Goal: Check status: Check status

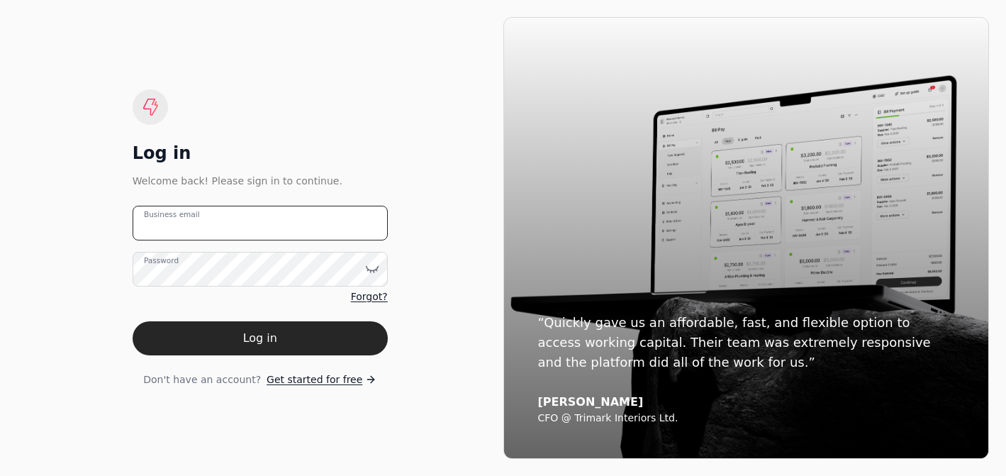
type email "[PERSON_NAME][EMAIL_ADDRESS][DOMAIN_NAME]"
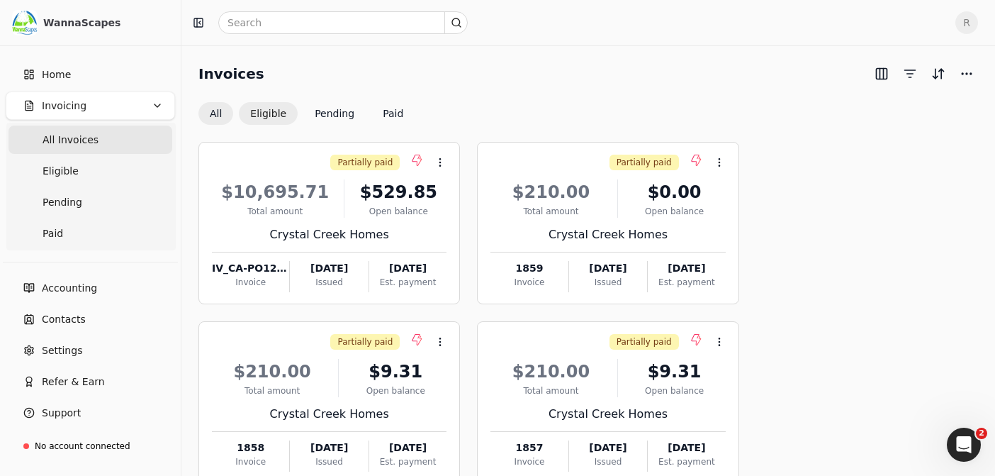
click at [272, 104] on button "Eligible" at bounding box center [268, 113] width 59 height 23
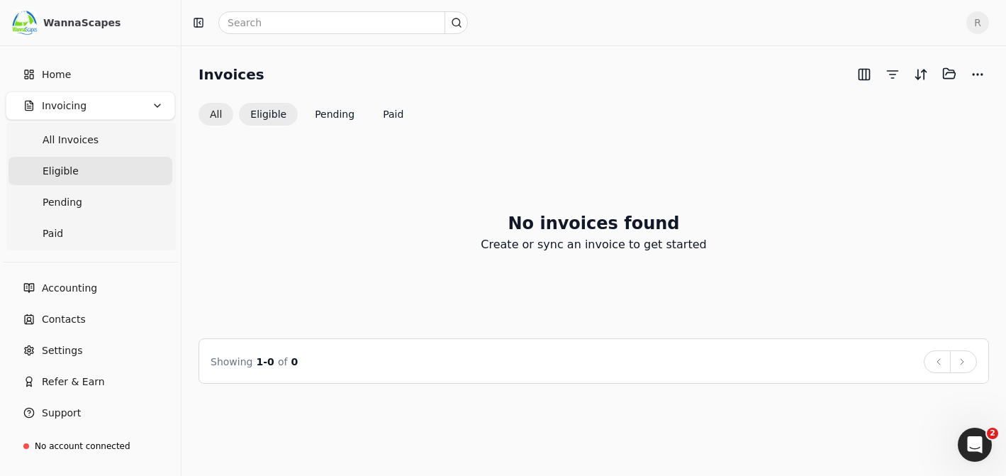
click at [211, 113] on button "All" at bounding box center [216, 114] width 35 height 23
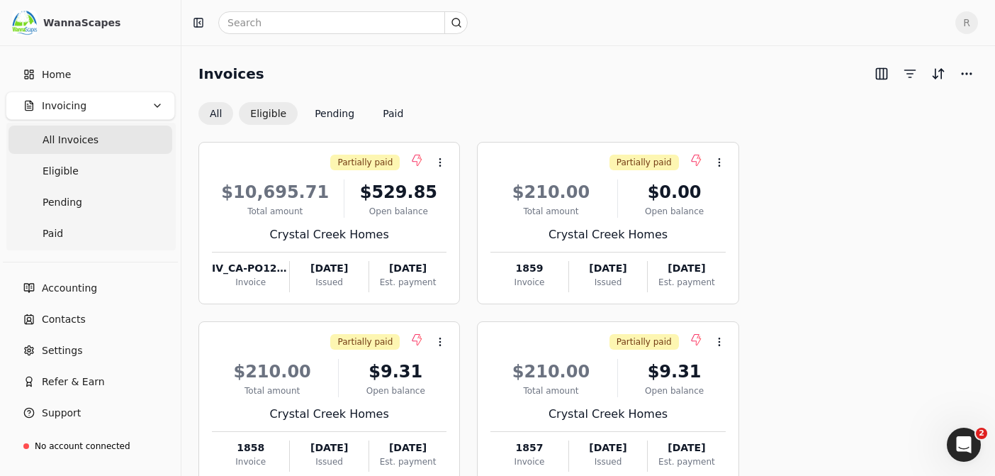
click at [260, 113] on button "Eligible" at bounding box center [268, 113] width 59 height 23
click at [217, 112] on button "All" at bounding box center [216, 113] width 35 height 23
click at [271, 108] on button "Eligible" at bounding box center [268, 113] width 59 height 23
